Goal: Transaction & Acquisition: Purchase product/service

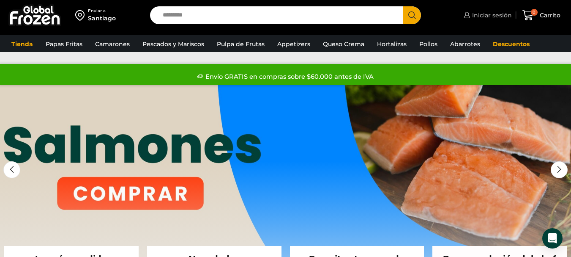
click at [487, 11] on span "Iniciar sesión" at bounding box center [491, 15] width 42 height 8
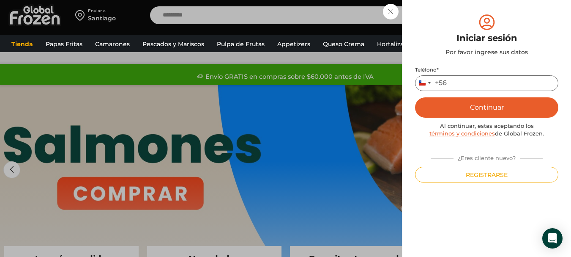
click at [457, 79] on input "Teléfono *" at bounding box center [486, 83] width 143 height 16
type input "*********"
click at [466, 109] on button "Continuar" at bounding box center [486, 107] width 143 height 20
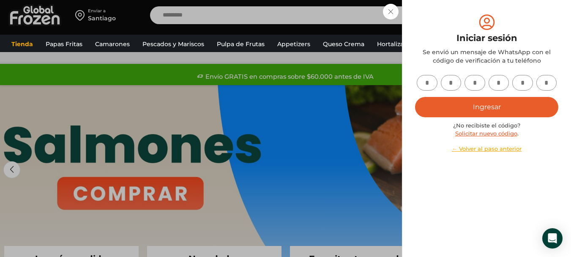
click at [432, 88] on input "text" at bounding box center [427, 83] width 21 height 16
type input "*"
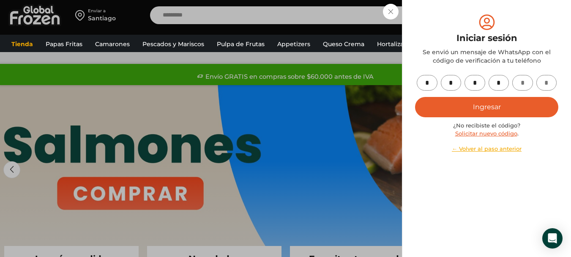
type input "*"
click at [460, 101] on button "Ingresar" at bounding box center [486, 107] width 143 height 20
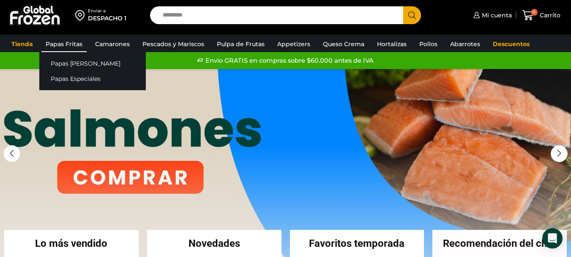
click at [70, 36] on link "Papas Fritas" at bounding box center [63, 44] width 45 height 16
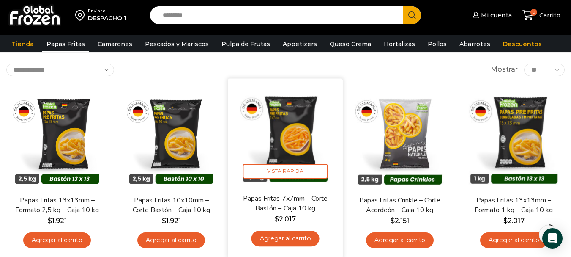
scroll to position [85, 0]
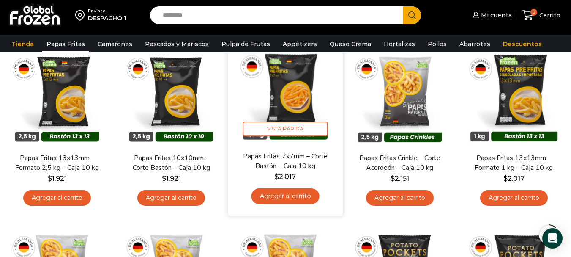
click at [285, 201] on link "Agregar al carrito" at bounding box center [286, 196] width 68 height 16
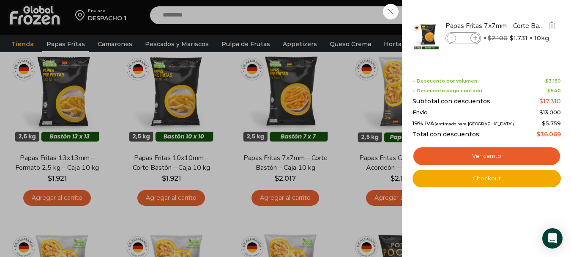
click at [473, 38] on icon at bounding box center [475, 38] width 5 height 5
type input "*"
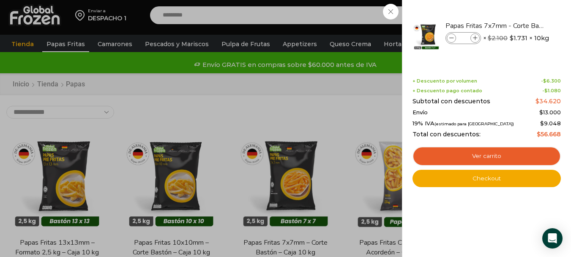
click at [520, 25] on div "2 Carrito 2 2 Shopping Cart *" at bounding box center [541, 15] width 42 height 20
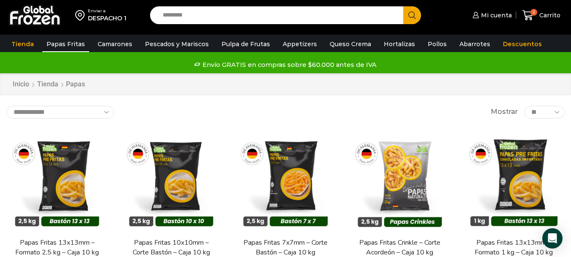
click at [242, 14] on input "Search input" at bounding box center [279, 15] width 241 height 18
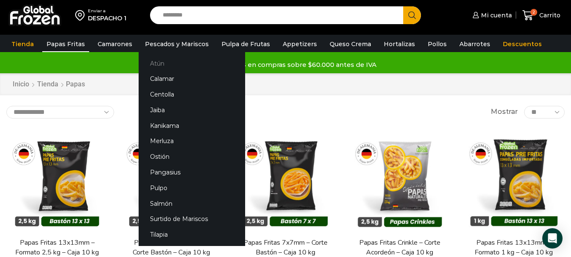
click at [151, 63] on link "Atún" at bounding box center [192, 63] width 107 height 16
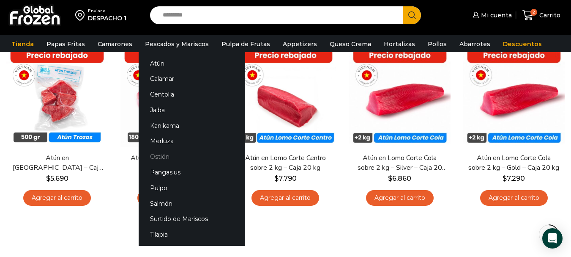
scroll to position [127, 0]
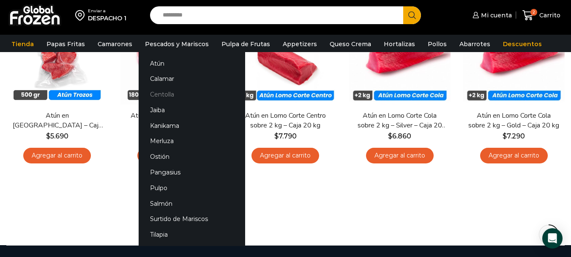
click at [167, 93] on link "Centolla" at bounding box center [192, 95] width 107 height 16
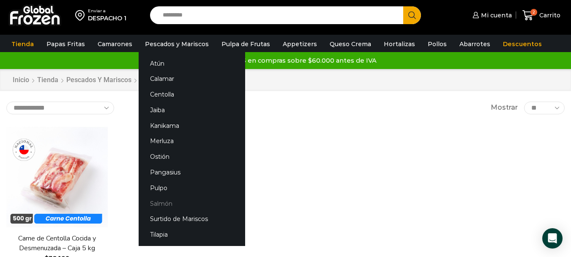
click at [146, 198] on link "Salmón" at bounding box center [192, 203] width 107 height 16
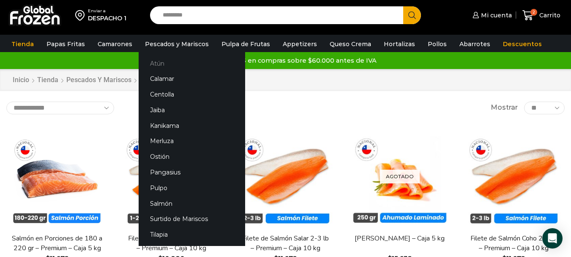
click at [153, 62] on link "Atún" at bounding box center [192, 63] width 107 height 16
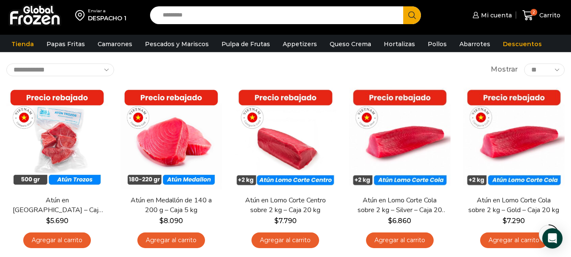
scroll to position [85, 0]
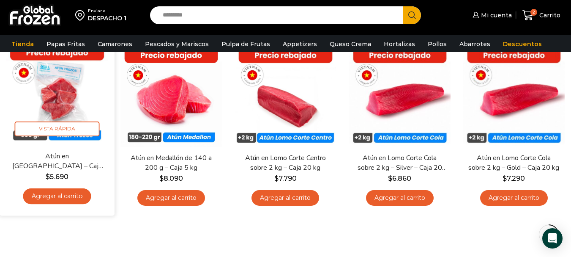
click at [57, 205] on div "Atún en Trozos – Caja 10 kg $ 5.690 Agregar al carrito" at bounding box center [57, 180] width 102 height 58
click at [56, 192] on link "Agregar al carrito" at bounding box center [57, 196] width 68 height 16
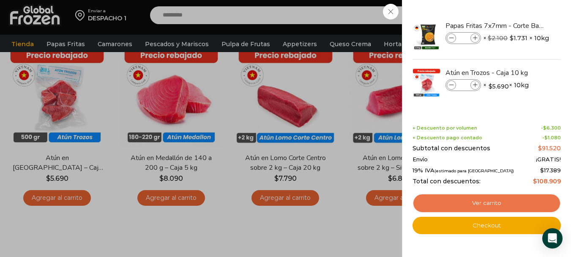
click at [475, 206] on link "Ver carrito" at bounding box center [487, 202] width 148 height 19
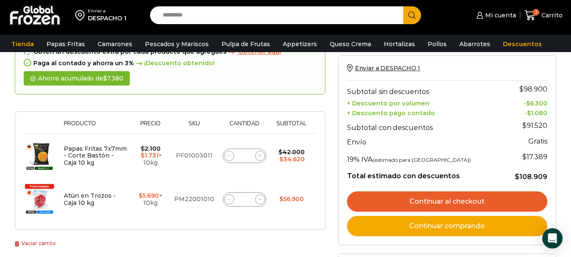
scroll to position [169, 0]
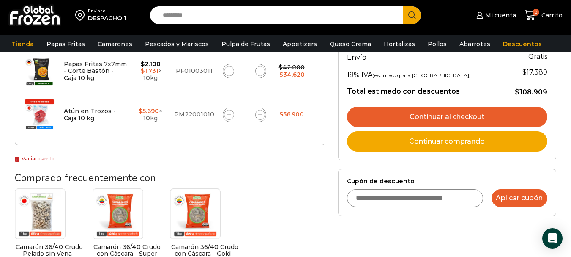
click at [513, 203] on button "Aplicar cupón" at bounding box center [520, 198] width 56 height 18
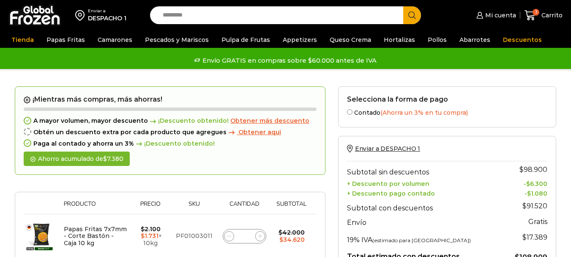
scroll to position [127, 0]
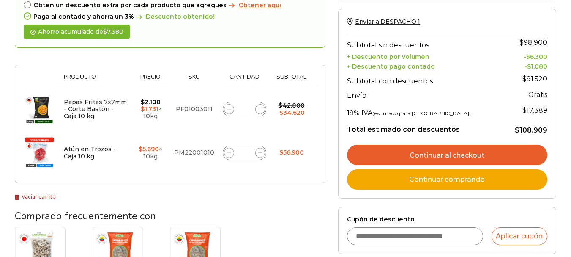
click at [372, 227] on input "Cupón de descuento" at bounding box center [415, 236] width 136 height 18
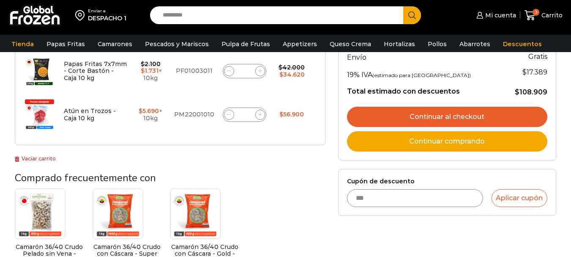
scroll to position [0, 0]
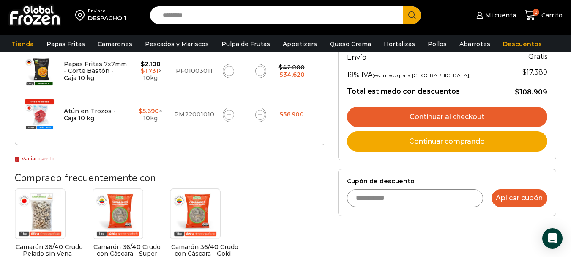
type input "**********"
click at [504, 200] on button "Aplicar cupón" at bounding box center [520, 198] width 56 height 18
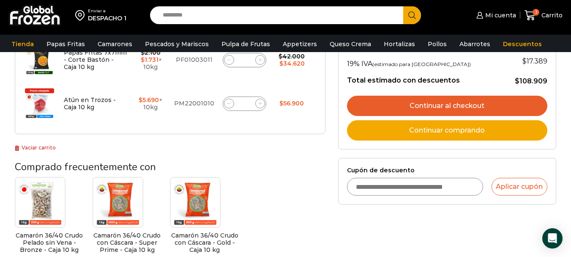
click at [427, 107] on link "Continuar al checkout" at bounding box center [447, 106] width 200 height 20
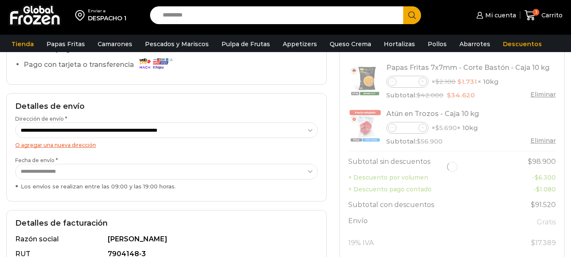
scroll to position [127, 0]
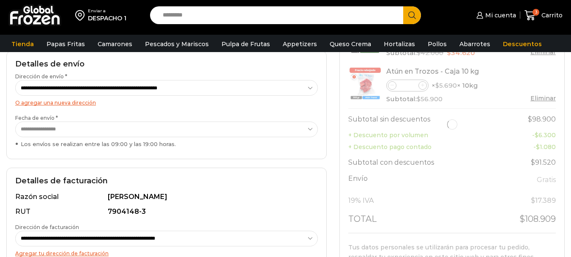
select select "*"
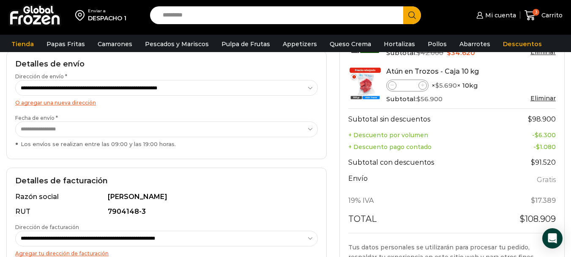
scroll to position [211, 0]
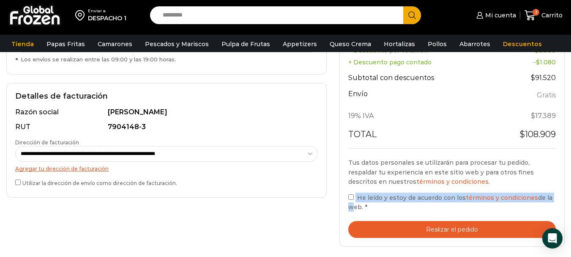
click at [350, 202] on label "He leído y estoy de acuerdo con los términos y condiciones de la web. *" at bounding box center [452, 201] width 208 height 19
click at [356, 197] on label "He leído y estoy de acuerdo con los términos y condiciones de la web. *" at bounding box center [452, 201] width 208 height 19
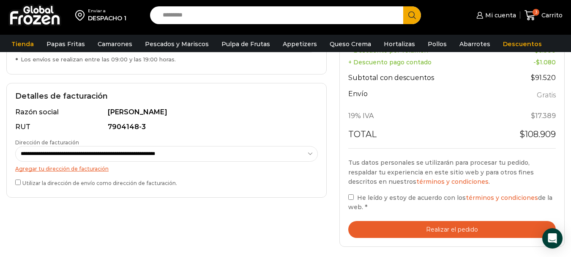
scroll to position [169, 0]
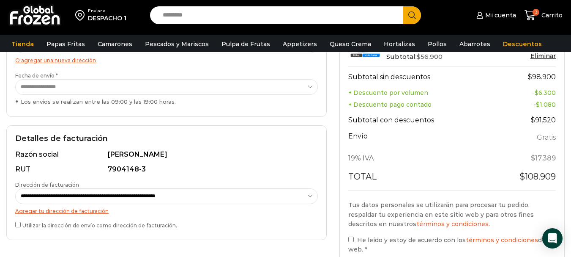
click at [77, 85] on select "**********" at bounding box center [166, 87] width 303 height 16
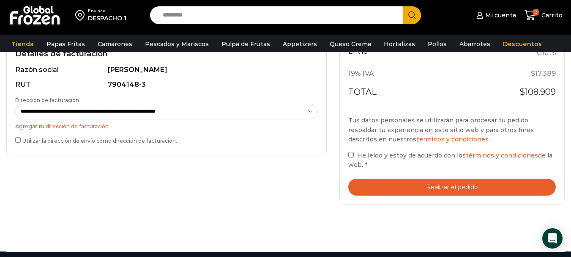
click at [454, 194] on button "Realizar el pedido" at bounding box center [452, 186] width 208 height 17
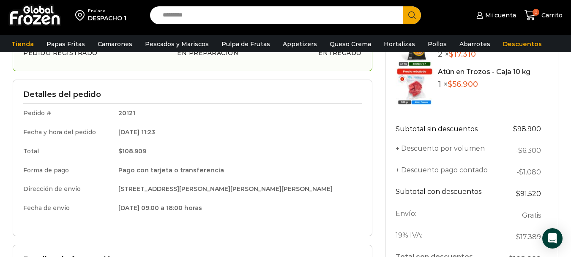
scroll to position [42, 0]
